Goal: Task Accomplishment & Management: Manage account settings

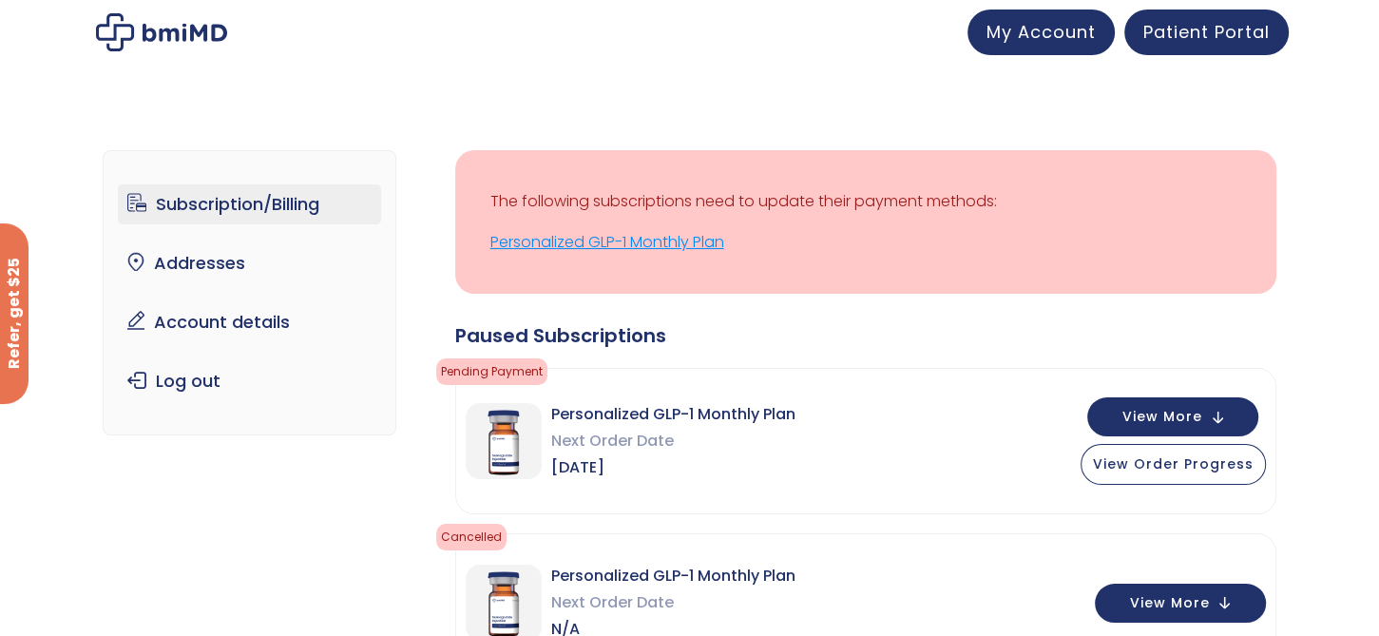
click at [636, 245] on link "Personalized GLP-1 Monthly Plan" at bounding box center [865, 242] width 751 height 27
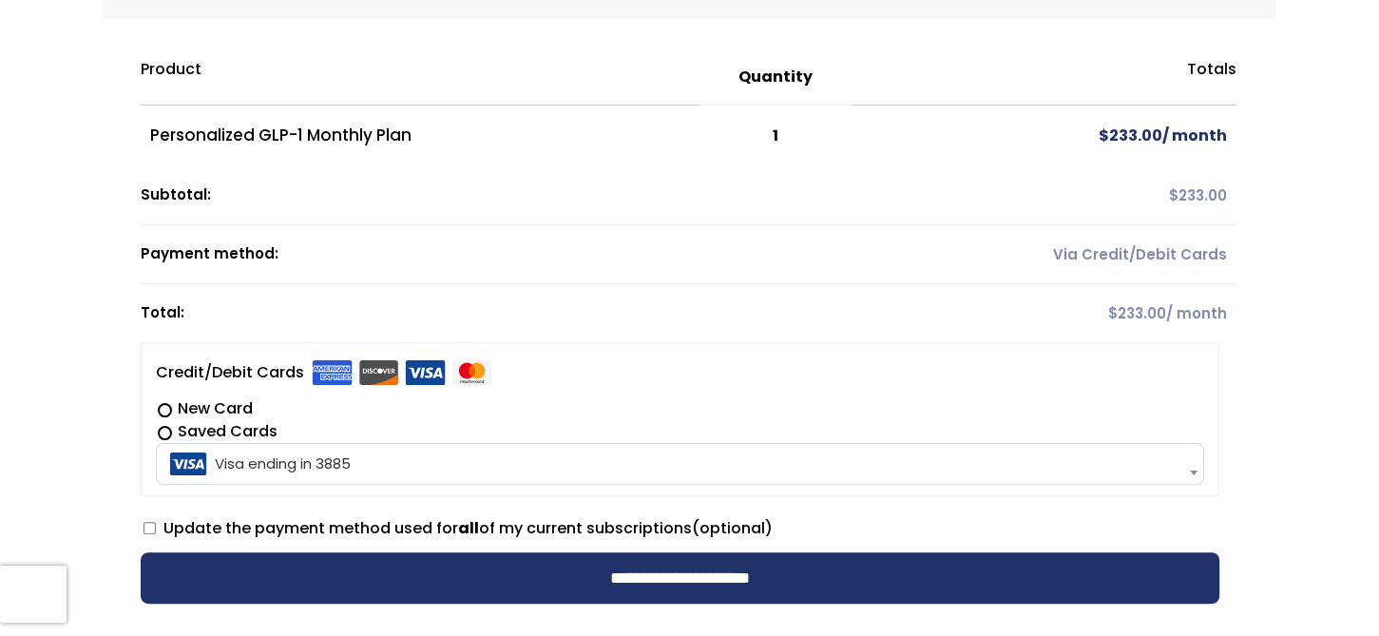
scroll to position [285, 0]
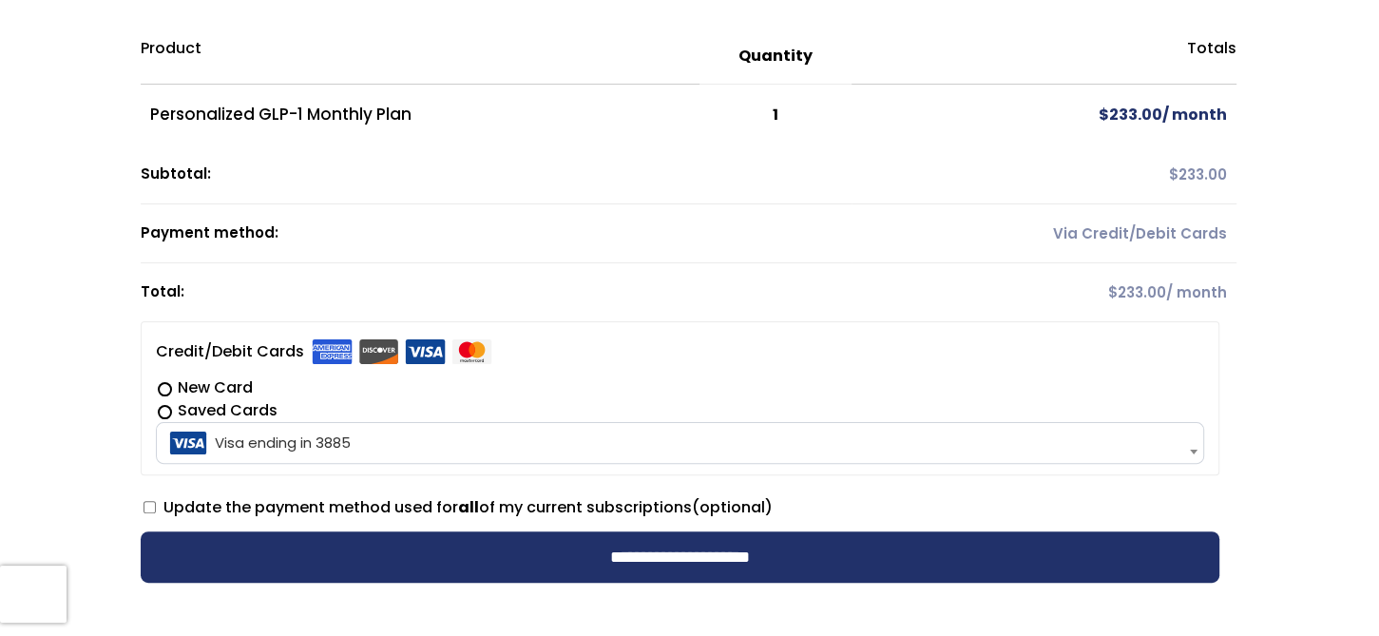
click at [1190, 447] on span at bounding box center [1193, 452] width 19 height 40
click at [1001, 353] on li "**********" at bounding box center [680, 398] width 1079 height 154
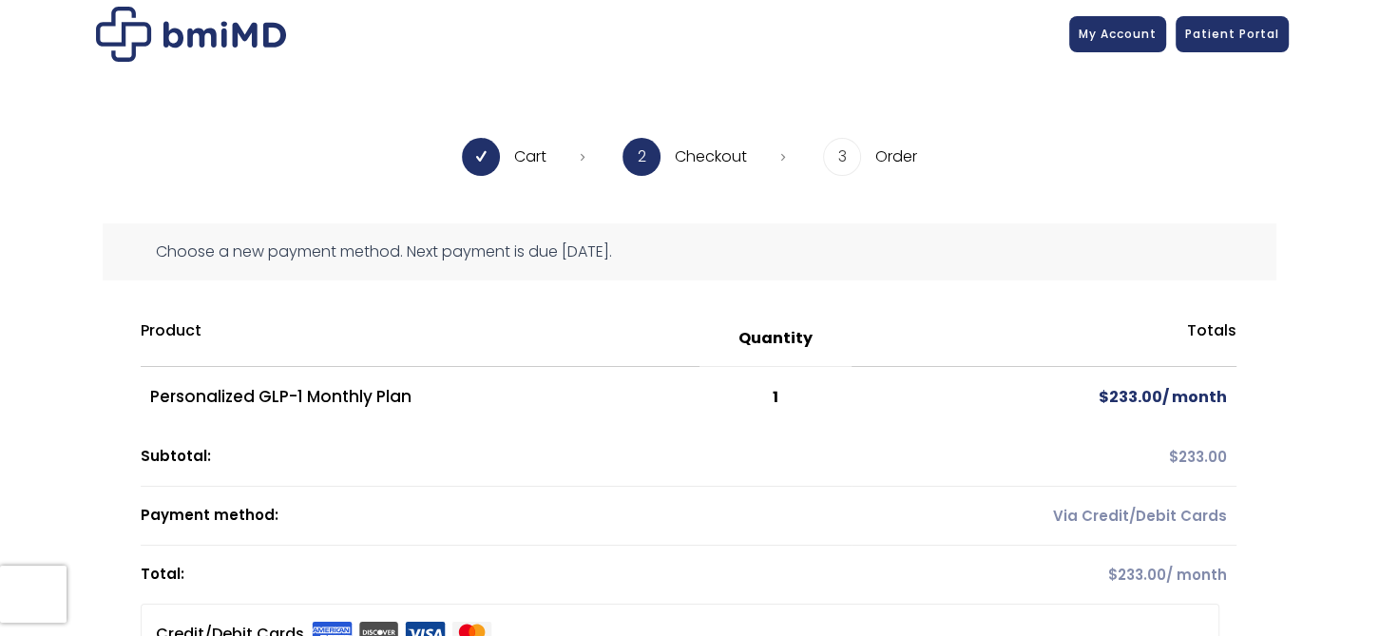
scroll to position [0, 0]
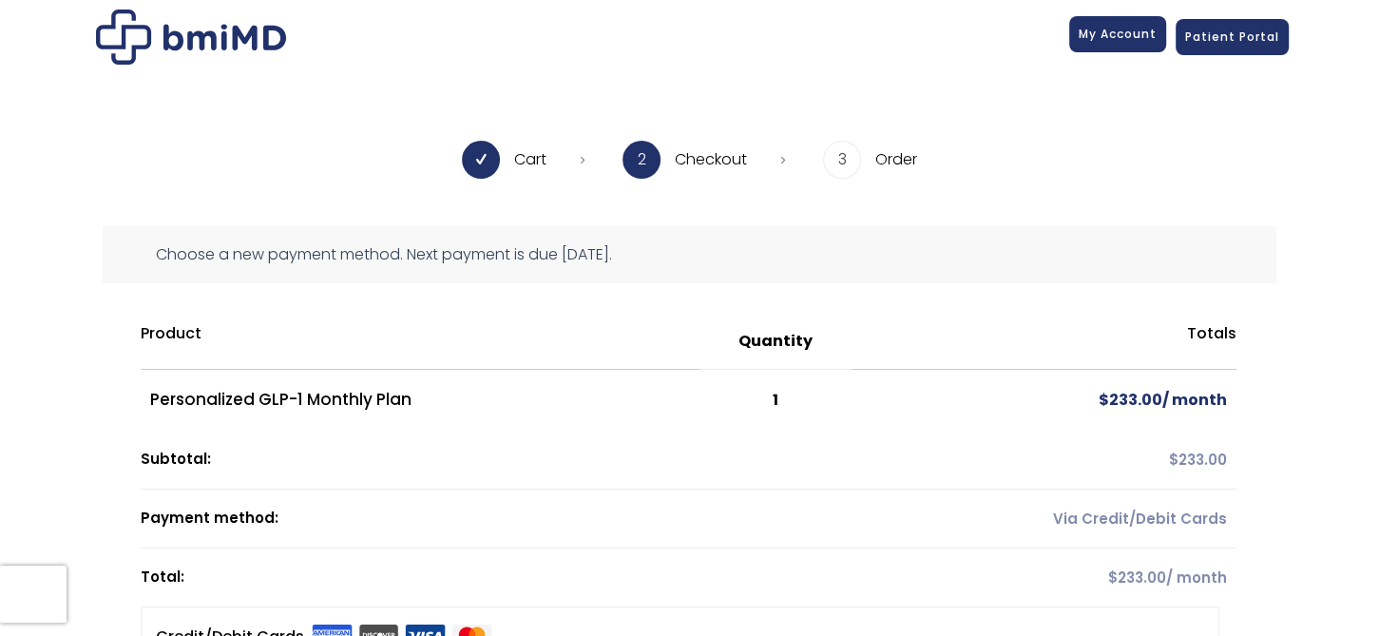
click at [1112, 31] on span "My Account" at bounding box center [1118, 34] width 78 height 16
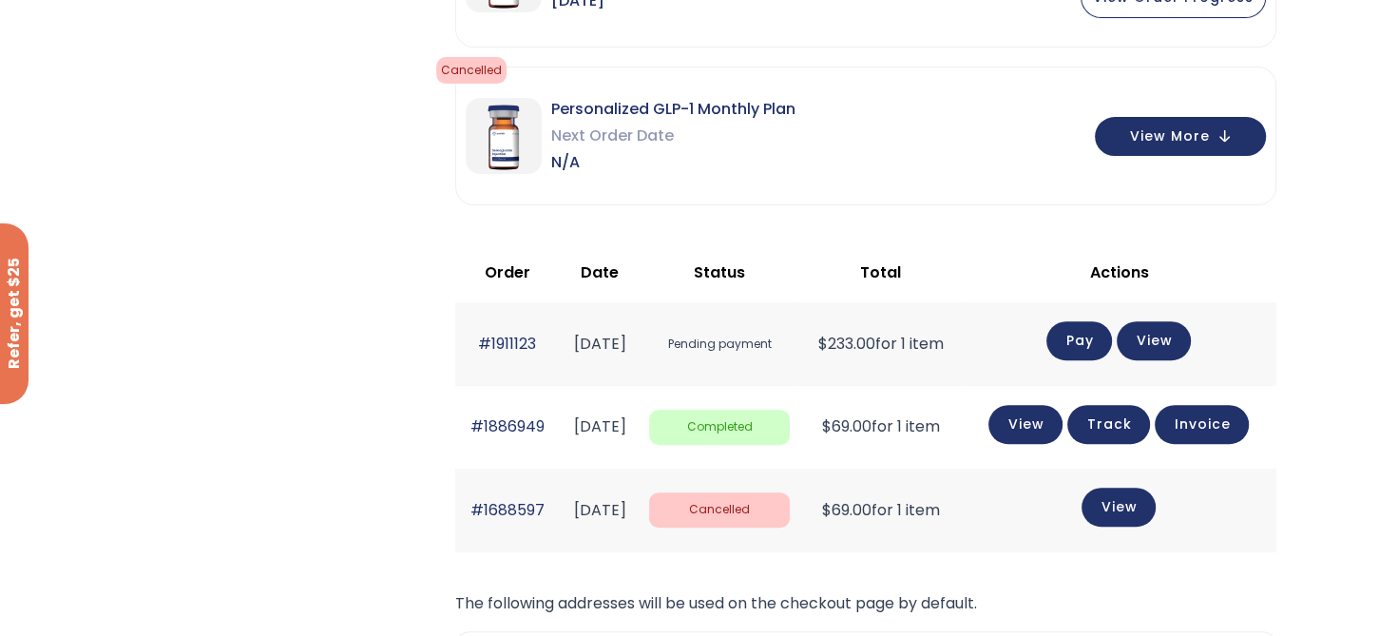
scroll to position [475, 0]
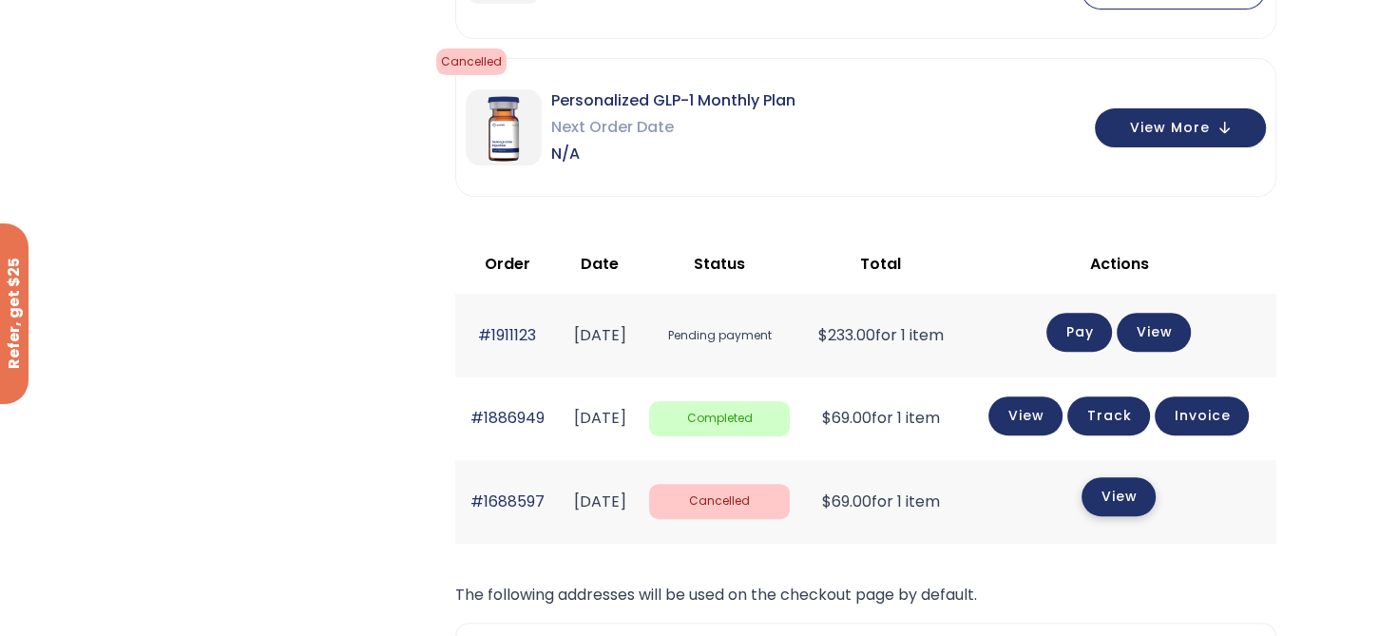
click at [1121, 498] on link "View" at bounding box center [1119, 496] width 74 height 39
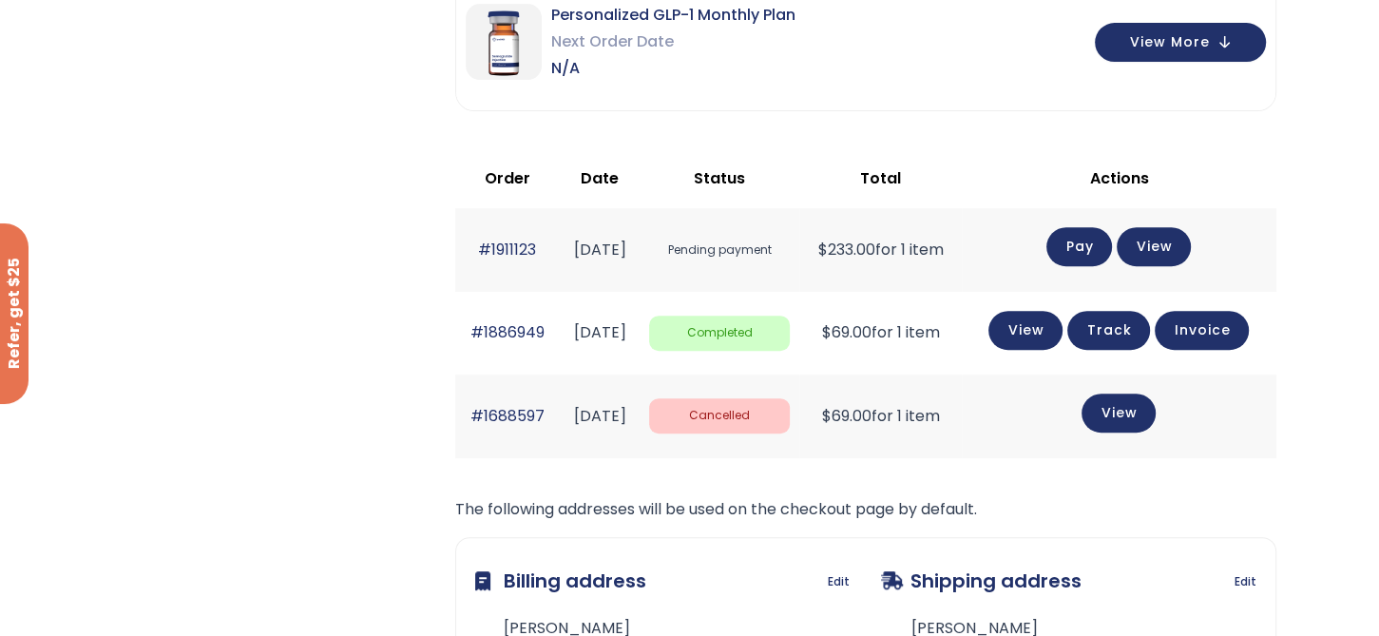
scroll to position [587, 0]
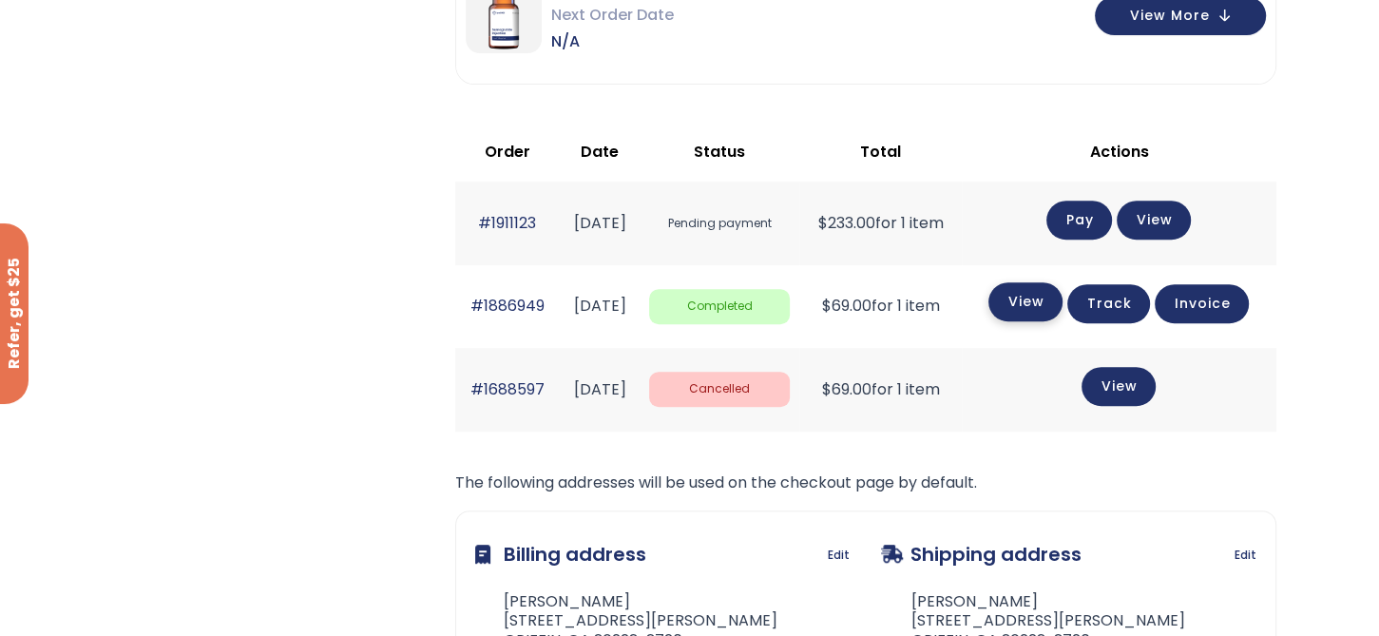
click at [1043, 293] on link "View" at bounding box center [1025, 301] width 74 height 39
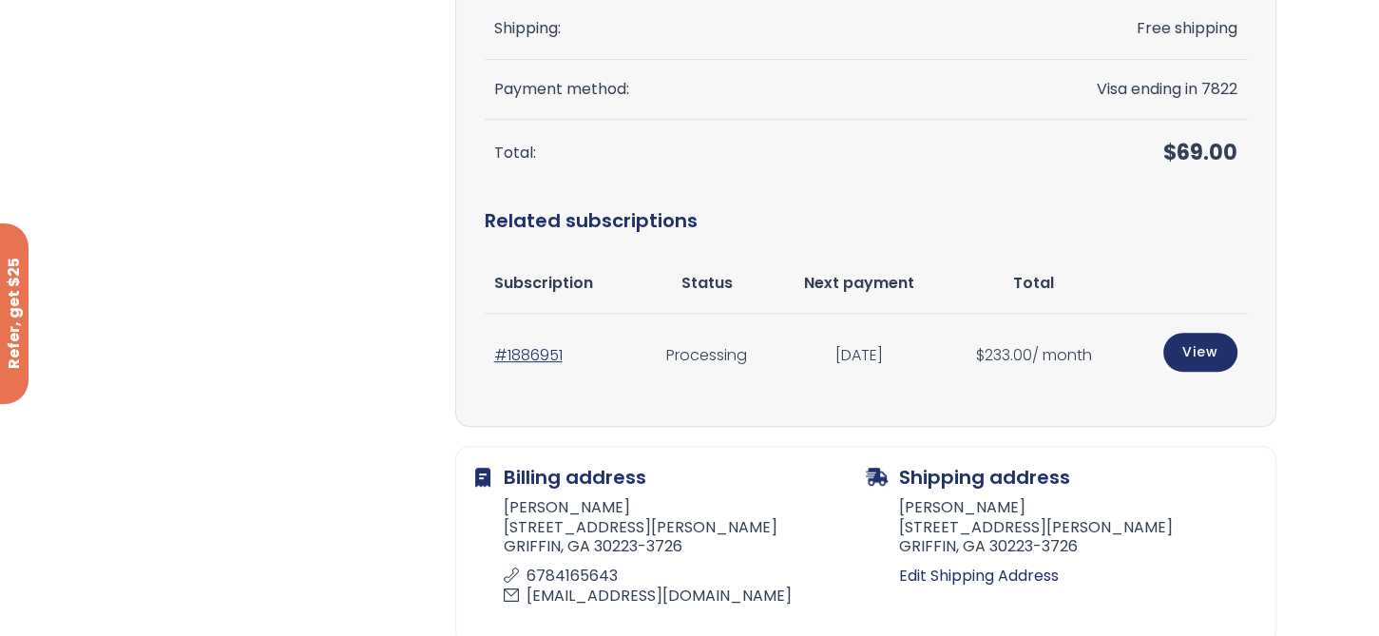
scroll to position [665, 0]
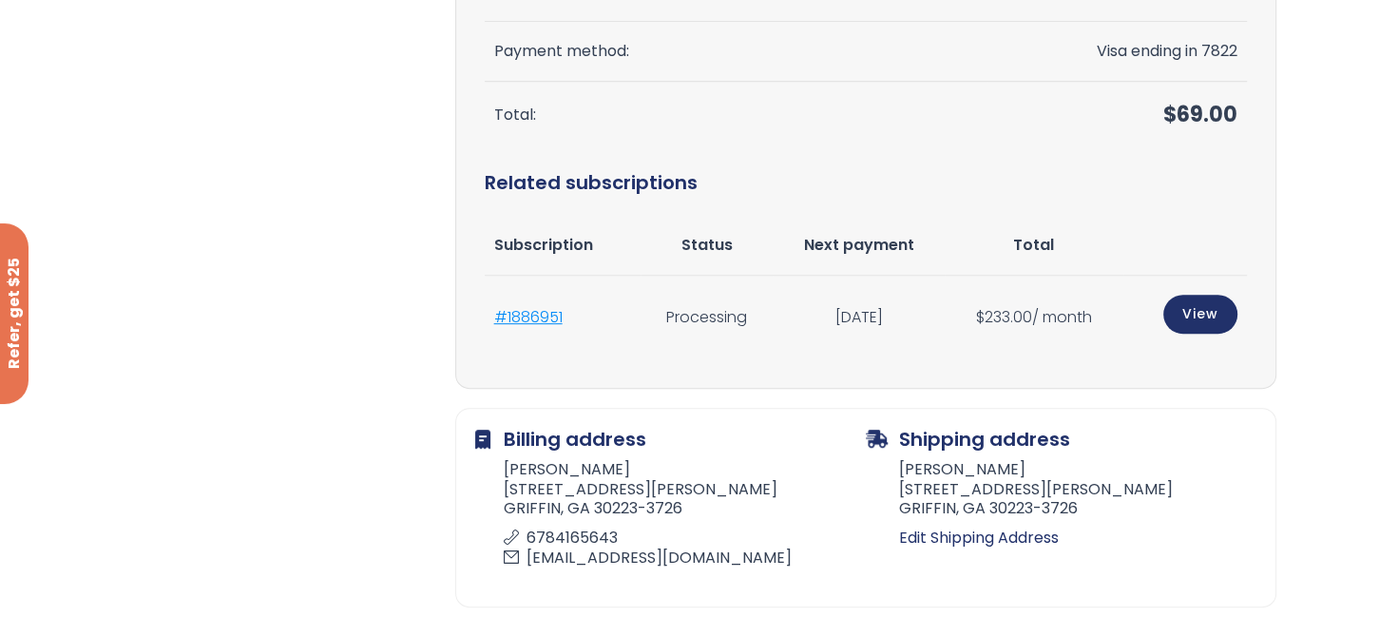
click at [535, 318] on link "#1886951" at bounding box center [528, 317] width 68 height 22
